Goal: Find specific page/section: Find specific page/section

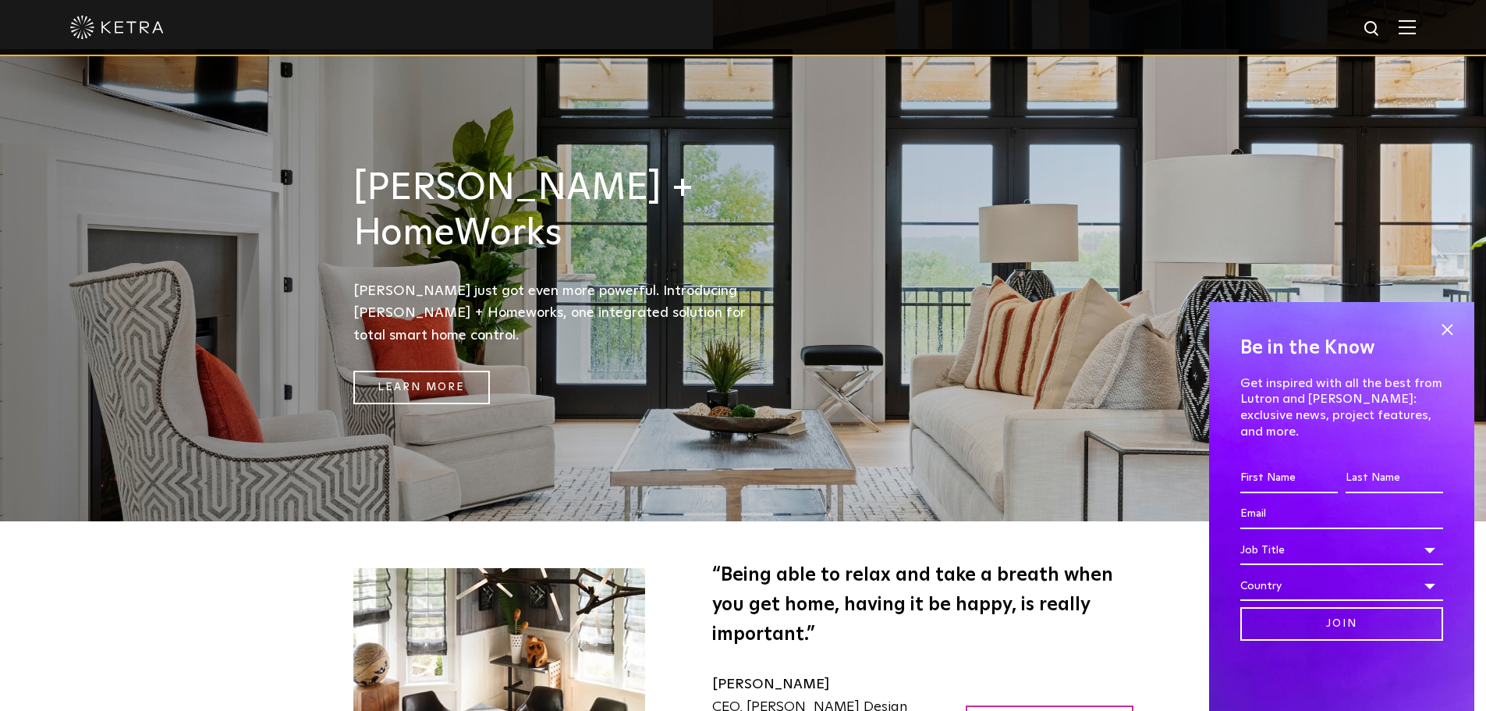
scroll to position [2080, 0]
click at [1445, 341] on span at bounding box center [1446, 328] width 23 height 23
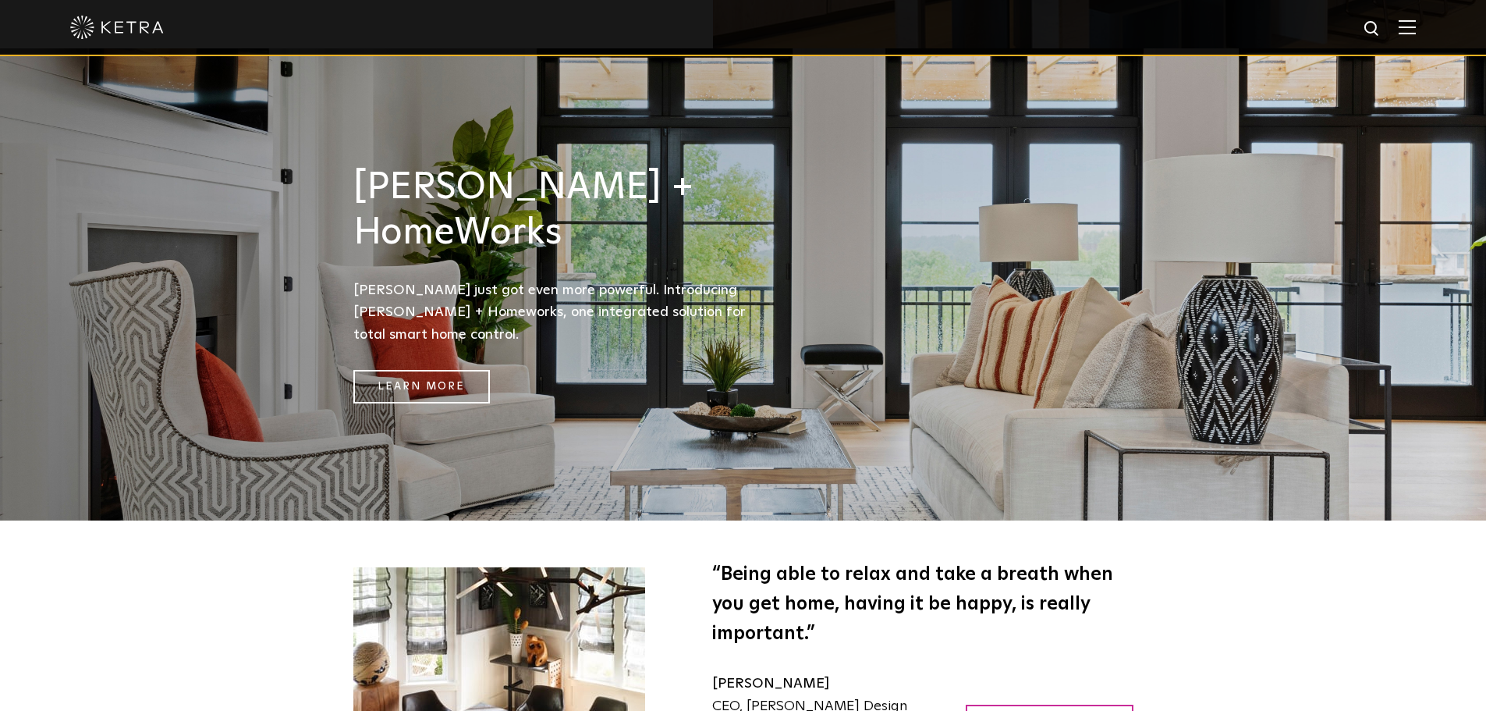
click at [1382, 30] on img at bounding box center [1372, 28] width 19 height 19
click at [1212, 34] on input "text" at bounding box center [1223, 29] width 200 height 35
paste input "FCJS-ECO"
type input "FCJS-ECO"
click at [1323, 17] on button "Search" at bounding box center [1334, 28] width 23 height 23
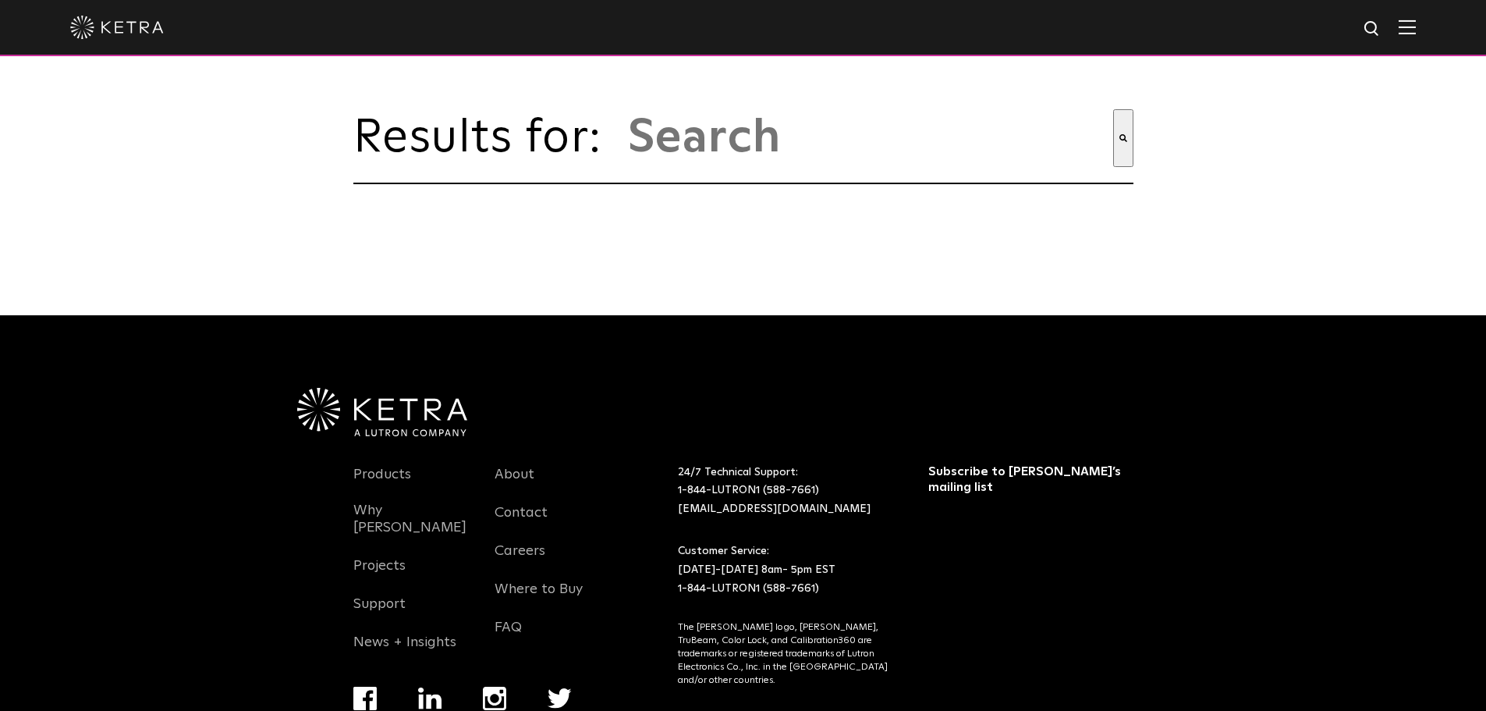
type input "fcjs-eco"
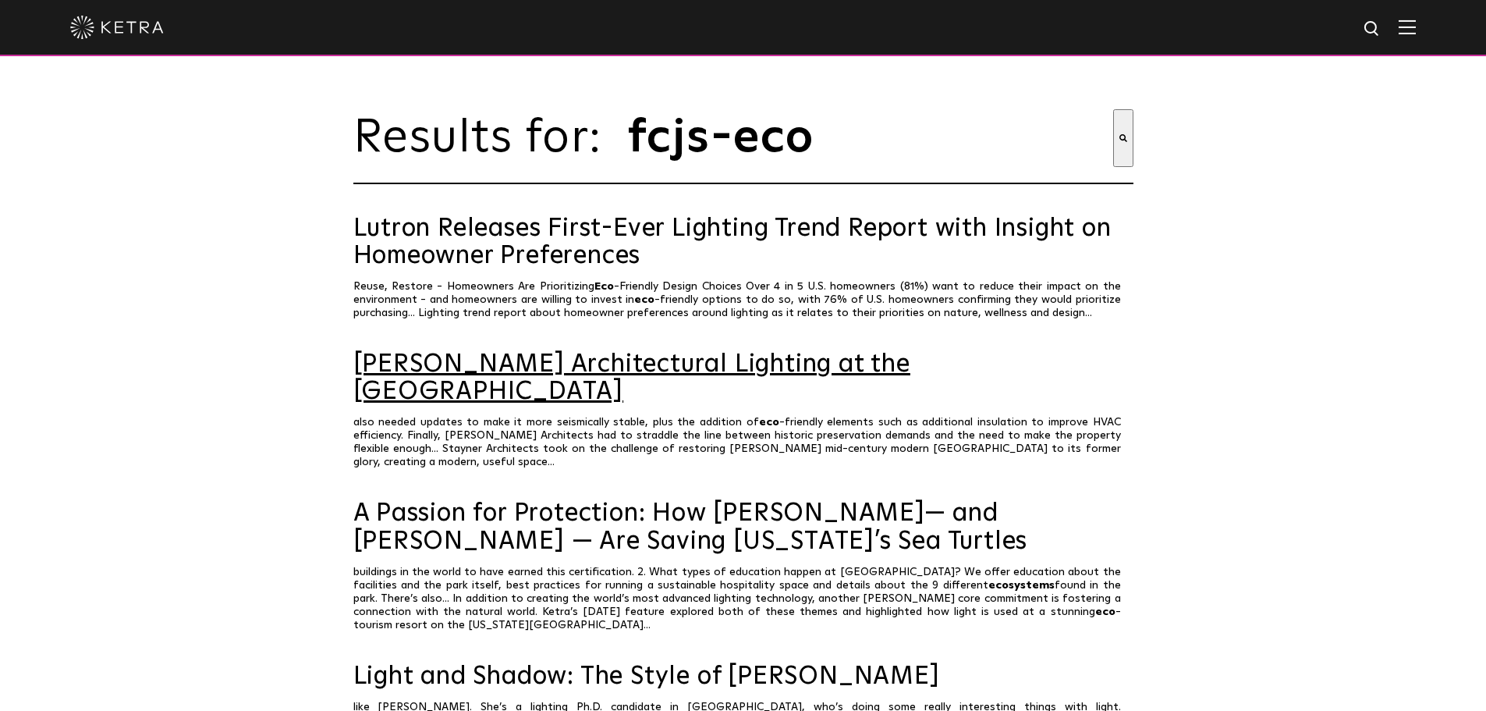
scroll to position [130, 0]
